Goal: Book appointment/travel/reservation

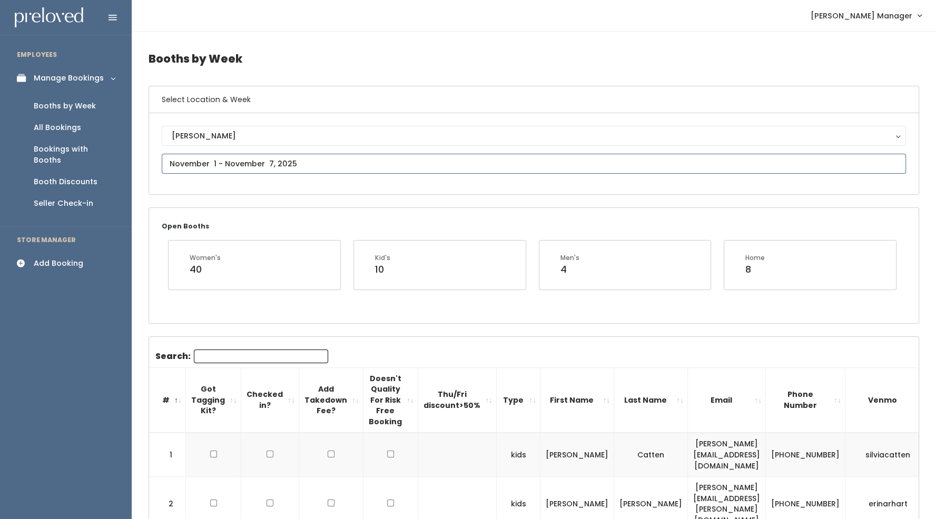
click at [238, 161] on input "text" at bounding box center [534, 164] width 744 height 20
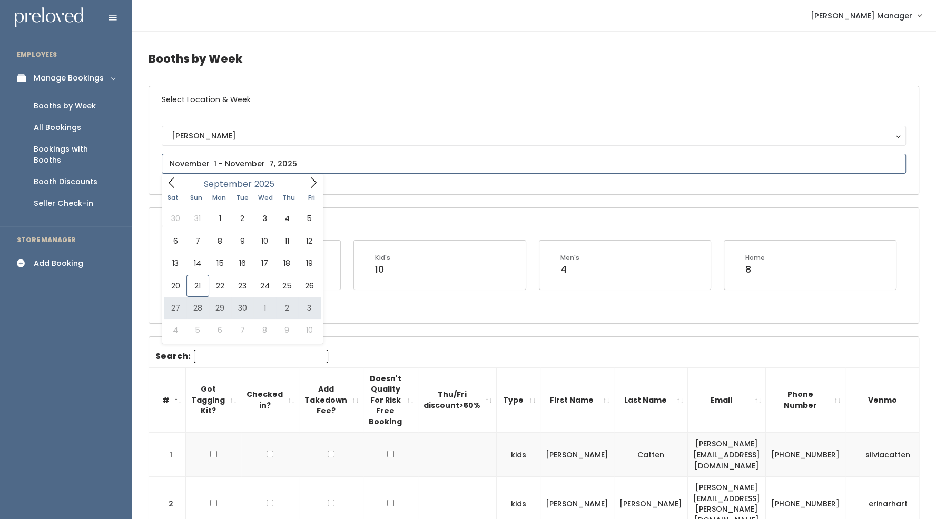
type input "September 27 to October 3"
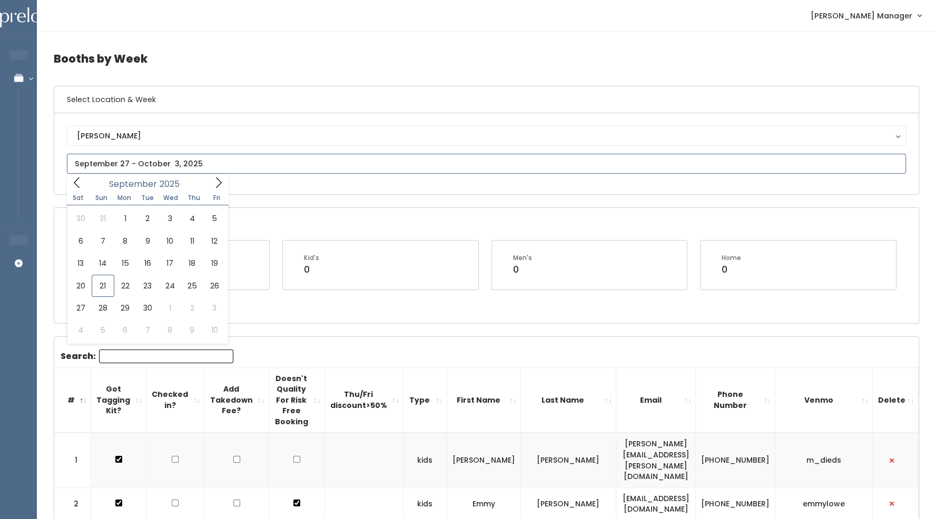
click at [265, 161] on input "text" at bounding box center [486, 164] width 839 height 20
click at [243, 306] on div "Open Booths Women's 0 Kid's 0 Men's 0 Home 0" at bounding box center [486, 265] width 864 height 115
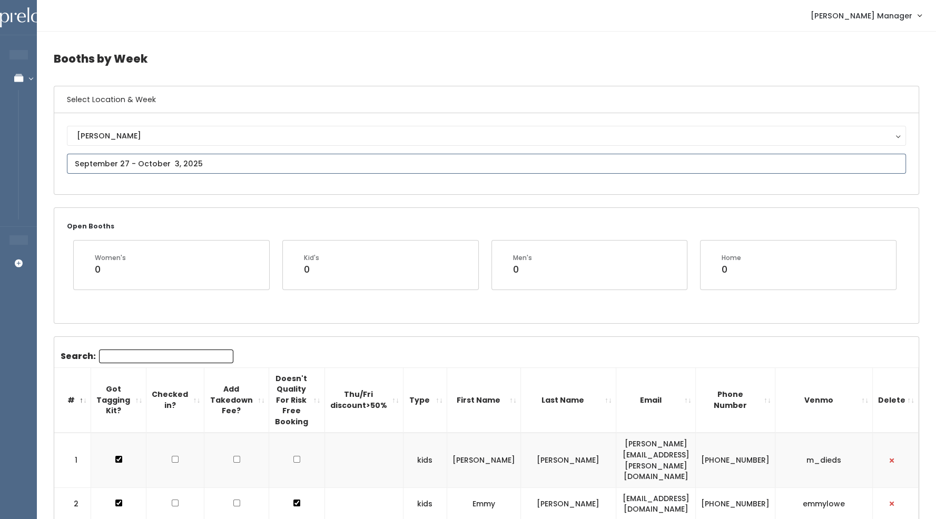
click at [182, 161] on input "text" at bounding box center [486, 164] width 839 height 20
click at [262, 303] on div "Open Booths Women's 0 Kid's 0 Men's 0 Home 0" at bounding box center [486, 265] width 864 height 115
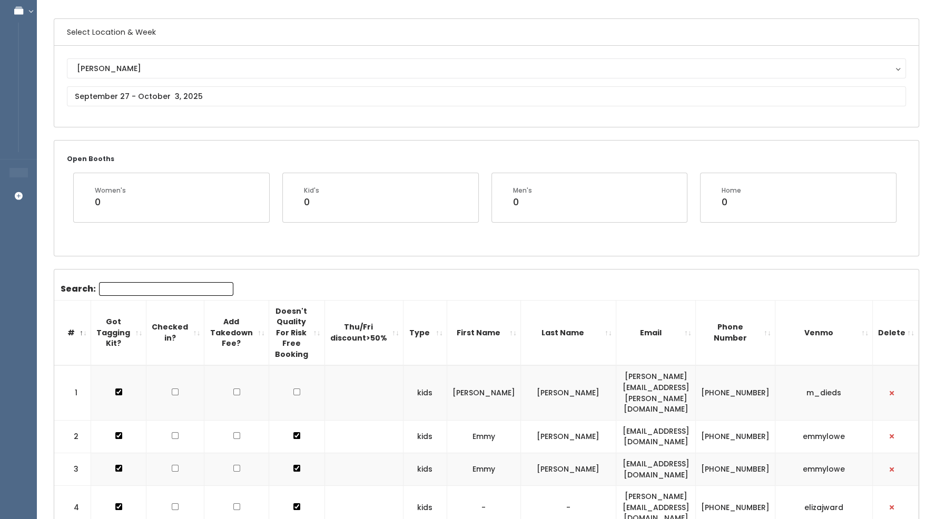
scroll to position [68, 0]
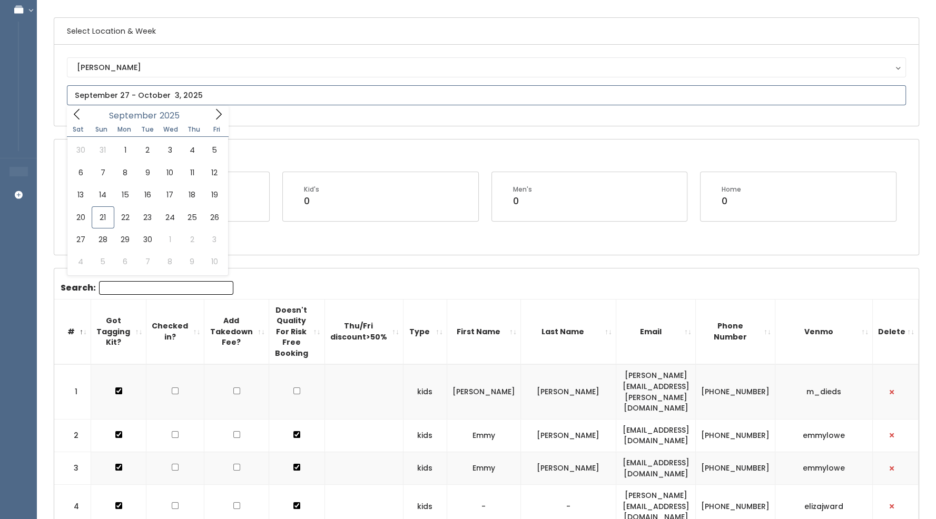
click at [215, 93] on input "text" at bounding box center [486, 95] width 839 height 20
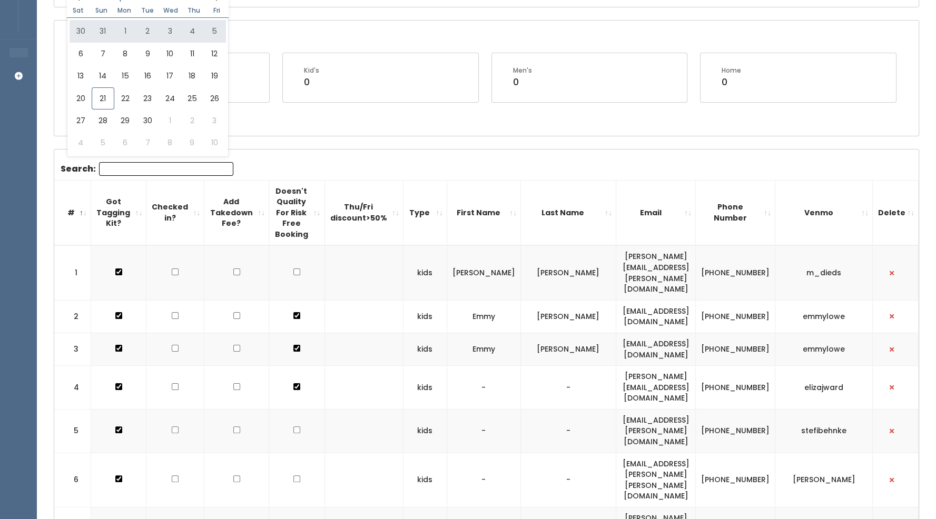
scroll to position [0, 0]
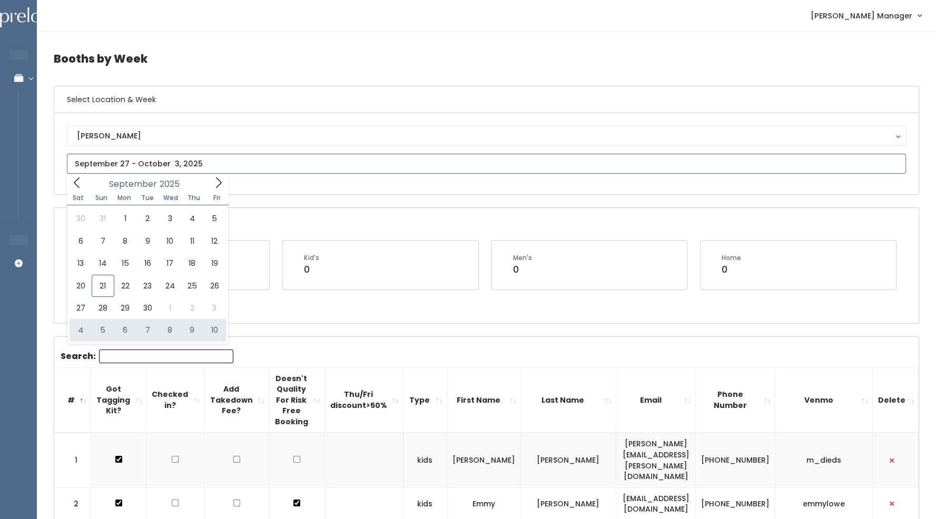
type input "October 4 to October 10"
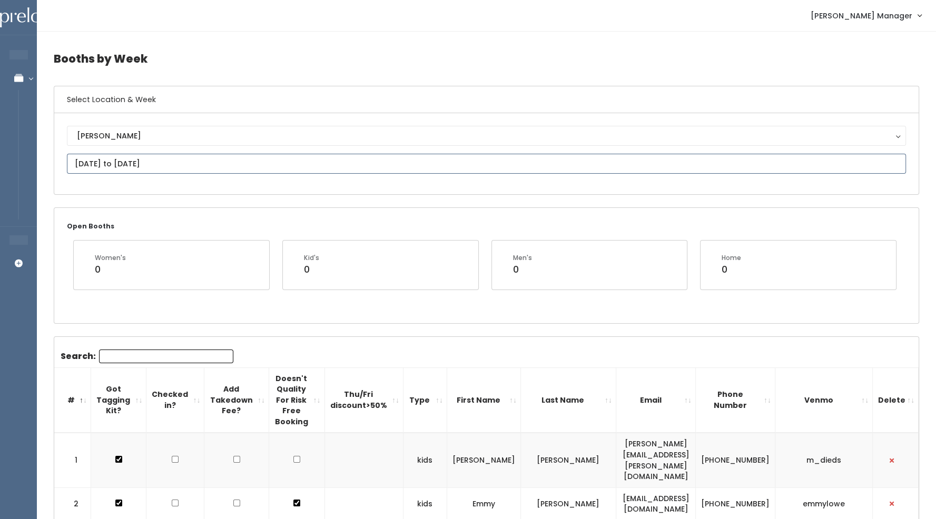
scroll to position [102, 0]
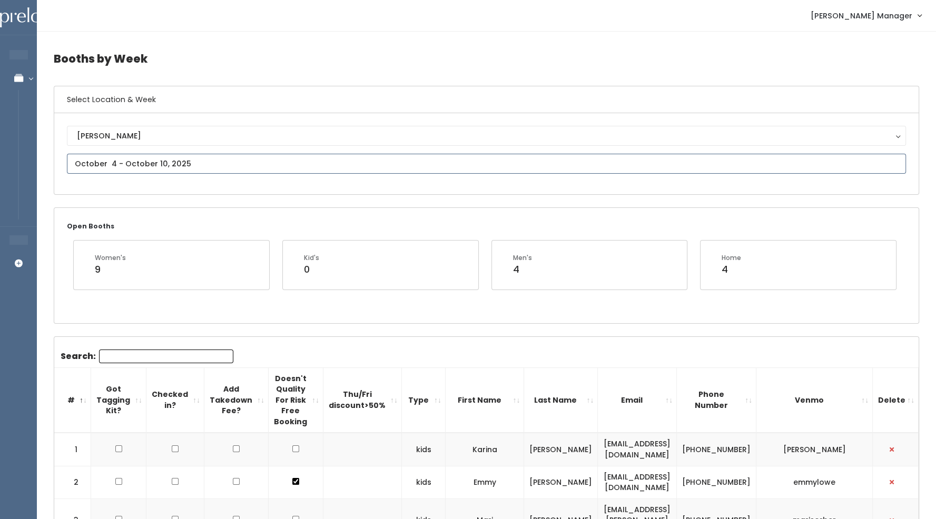
click at [167, 170] on input "text" at bounding box center [486, 164] width 839 height 20
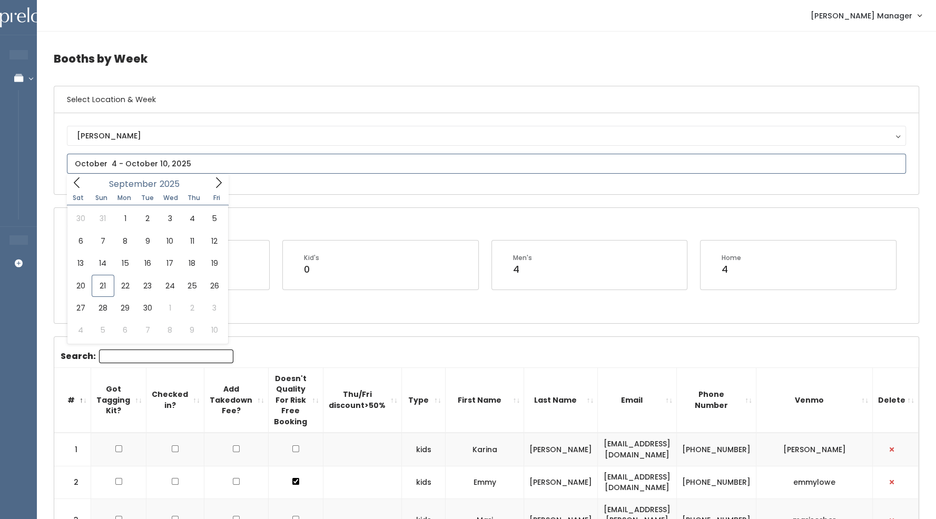
click at [214, 182] on icon at bounding box center [219, 183] width 12 height 12
type input "October 11 to October 17"
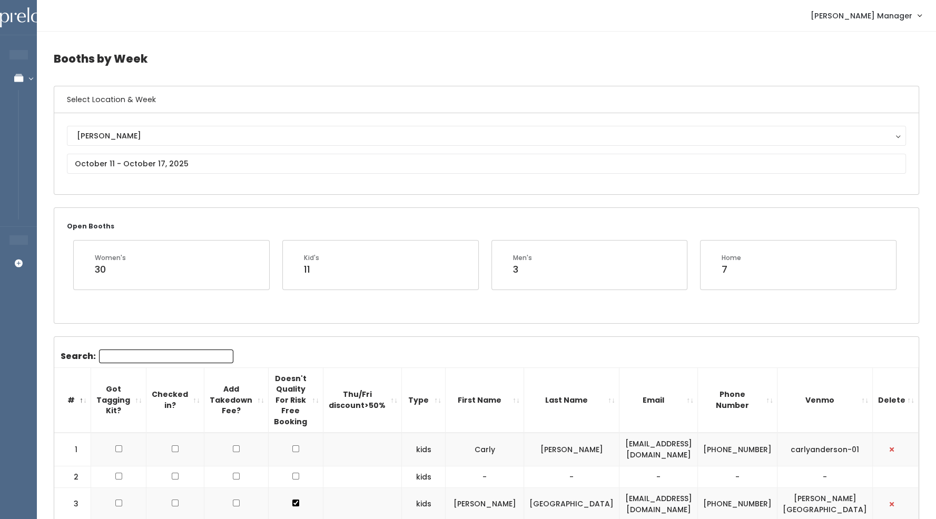
click at [214, 175] on div "Holladay Holladay" at bounding box center [486, 154] width 839 height 56
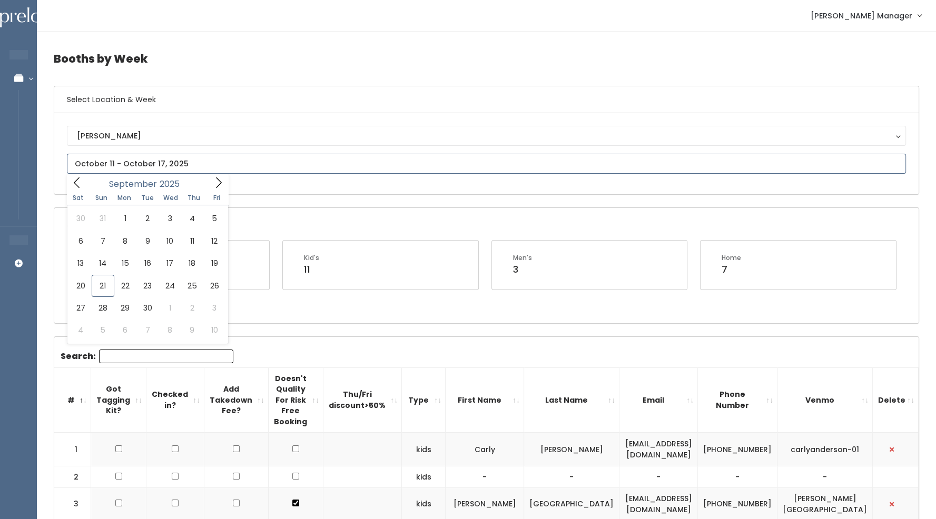
click at [204, 166] on input "text" at bounding box center [486, 164] width 839 height 20
type input "October 4 to October 10"
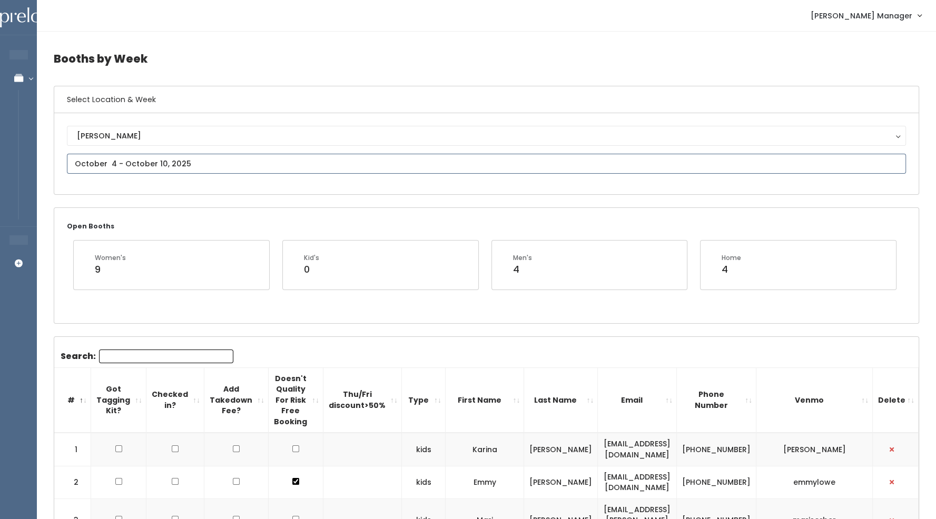
click at [141, 163] on input "text" at bounding box center [486, 164] width 839 height 20
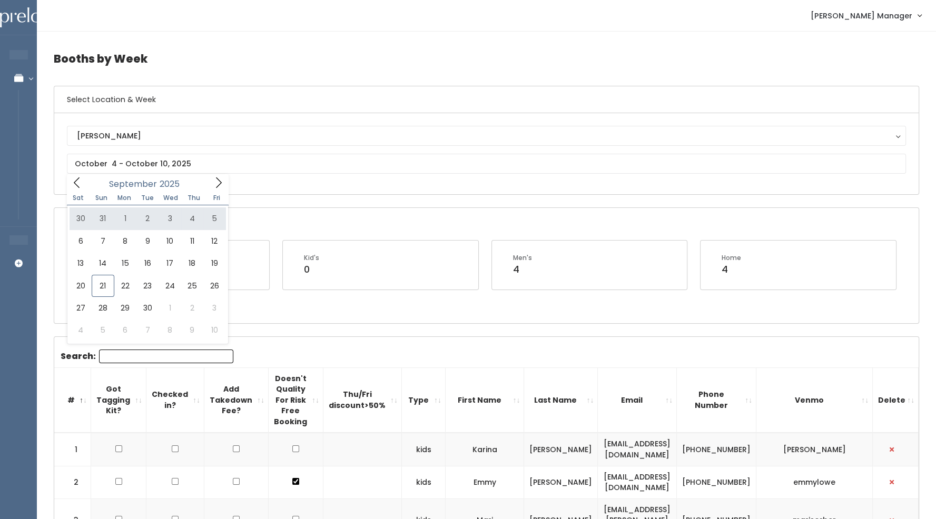
click at [245, 190] on div "Holladay Holladay" at bounding box center [486, 153] width 864 height 81
